Goal: Find specific page/section: Find specific page/section

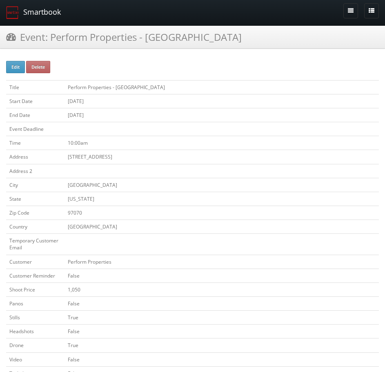
drag, startPoint x: 48, startPoint y: 13, endPoint x: 58, endPoint y: 5, distance: 12.2
click at [48, 13] on link "Smartbook" at bounding box center [33, 12] width 67 height 25
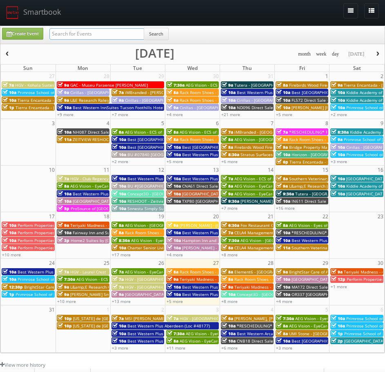
click at [137, 39] on input "text" at bounding box center [96, 33] width 95 height 11
paste input "[GEOGRAPHIC_DATA]"
type input "[GEOGRAPHIC_DATA]"
click at [163, 35] on button "Search" at bounding box center [156, 34] width 25 height 12
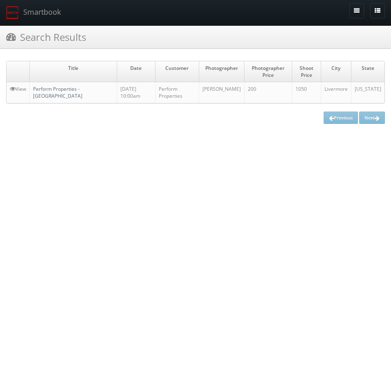
click at [82, 91] on link "Perform Properties - [GEOGRAPHIC_DATA]" at bounding box center [57, 92] width 49 height 14
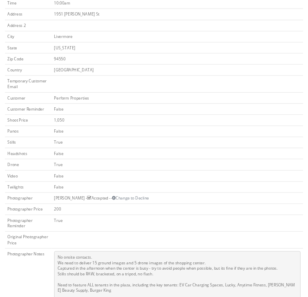
scroll to position [245, 0]
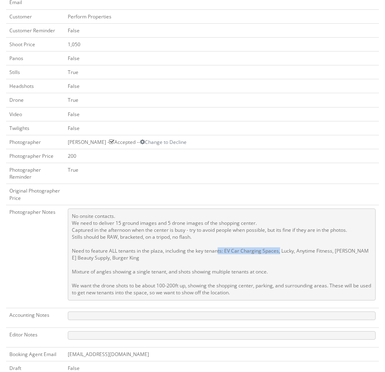
drag, startPoint x: 278, startPoint y: 250, endPoint x: 219, endPoint y: 253, distance: 59.3
click at [219, 253] on pre "No onsite contacts. We need to deliver 15 ground images and 5 drone images of t…" at bounding box center [222, 254] width 308 height 92
click at [288, 256] on pre "No onsite contacts. We need to deliver 15 ground images and 5 drone images of t…" at bounding box center [222, 254] width 308 height 92
drag, startPoint x: 223, startPoint y: 250, endPoint x: 261, endPoint y: 265, distance: 40.9
click at [261, 265] on pre "No onsite contacts. We need to deliver 15 ground images and 5 drone images of t…" at bounding box center [222, 254] width 308 height 92
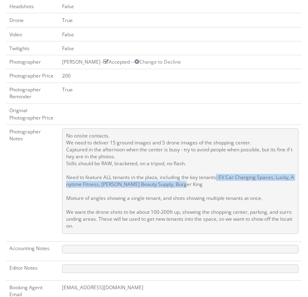
scroll to position [343, 0]
